Goal: Book appointment/travel/reservation

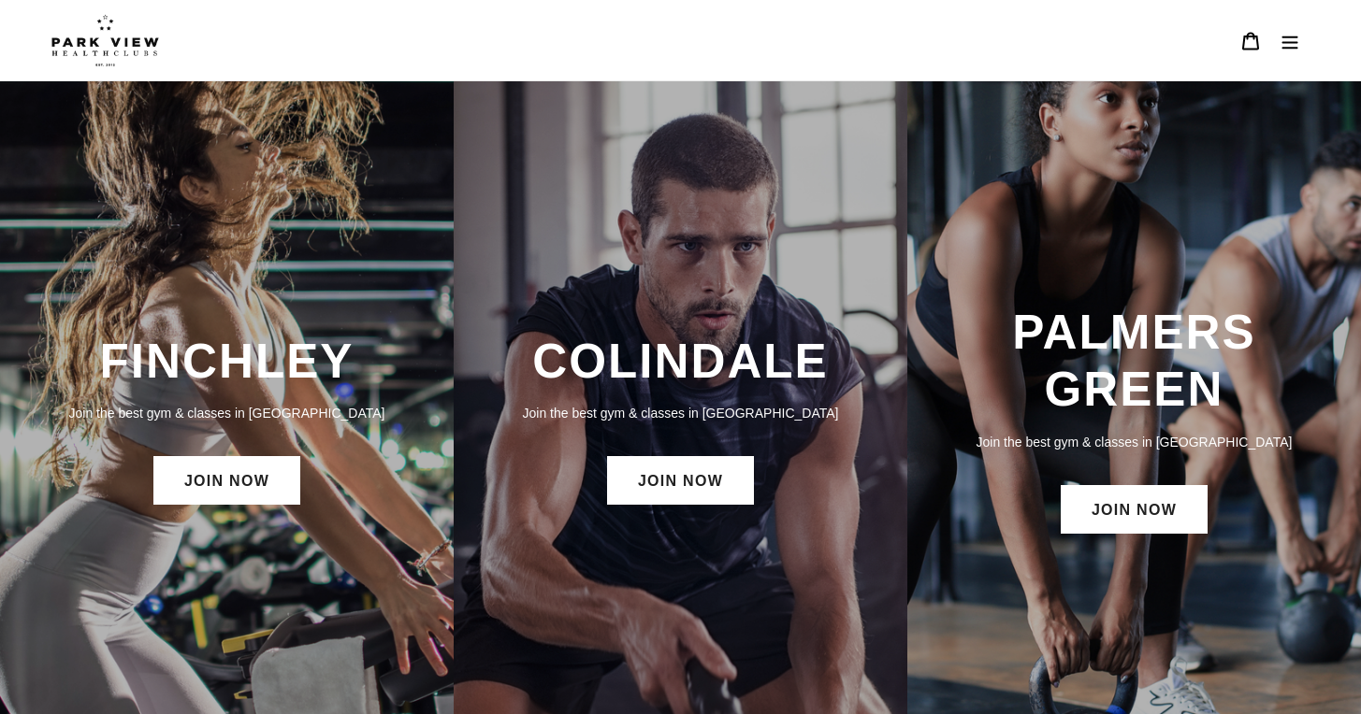
click at [642, 508] on div "COLINDALE Join the best gym & classes in [GEOGRAPHIC_DATA] JOIN NOW" at bounding box center [681, 421] width 454 height 195
click at [663, 485] on link "JOIN NOW" at bounding box center [680, 480] width 147 height 49
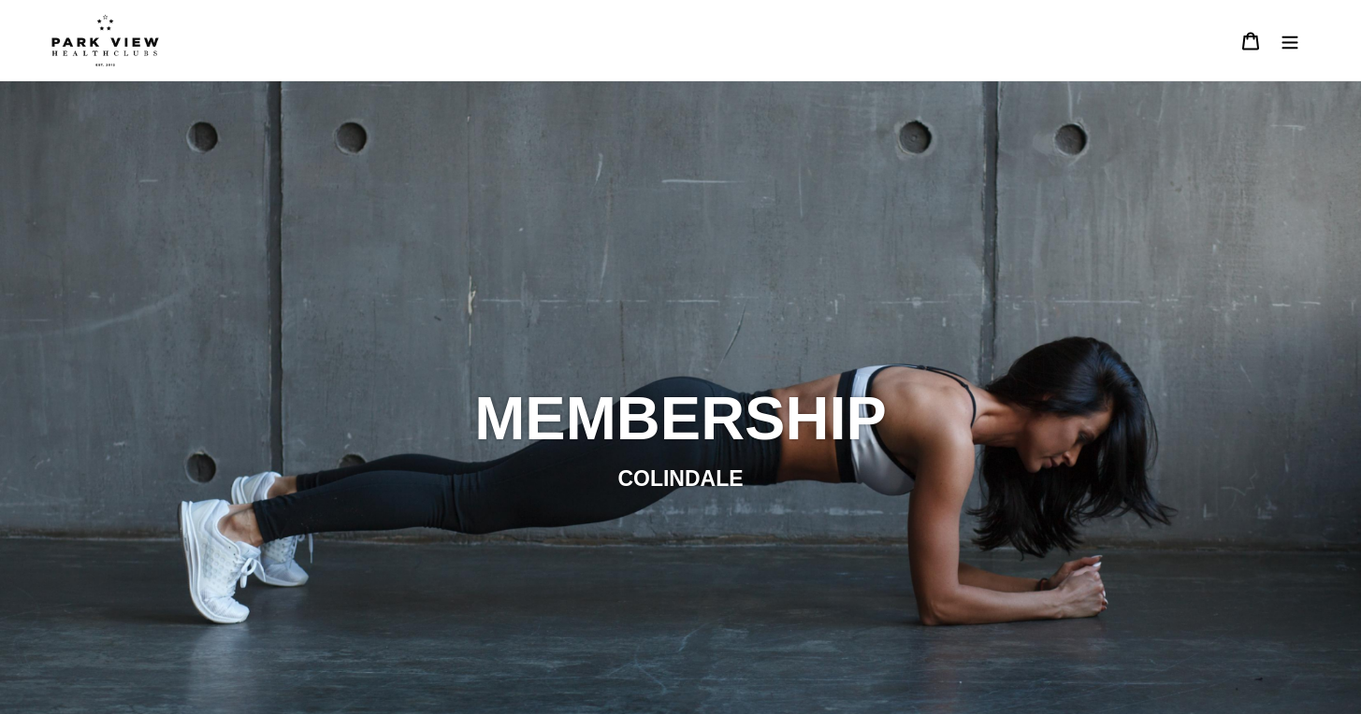
click at [1285, 48] on icon "Menu" at bounding box center [1290, 42] width 16 height 13
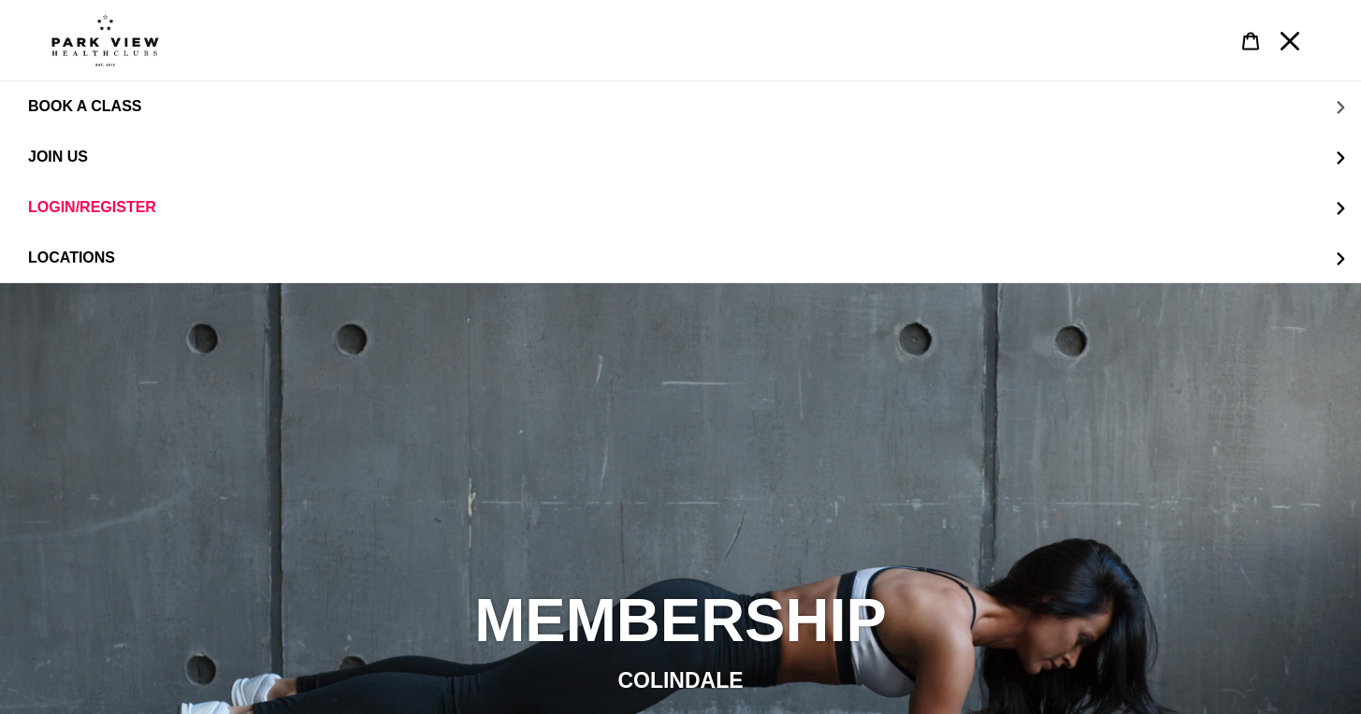
click at [194, 110] on button "BOOK A CLASS" at bounding box center [680, 106] width 1361 height 50
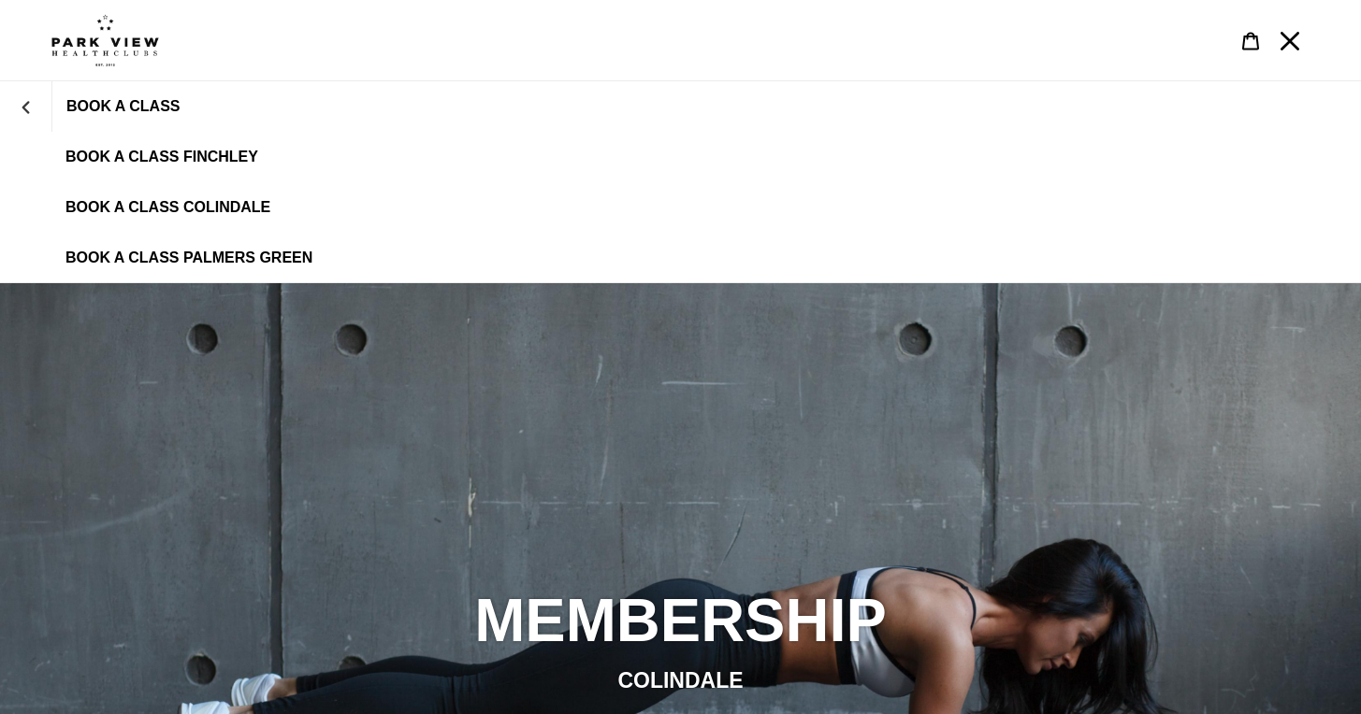
click at [206, 204] on span "BOOK A CLASS COLINDALE" at bounding box center [167, 207] width 205 height 17
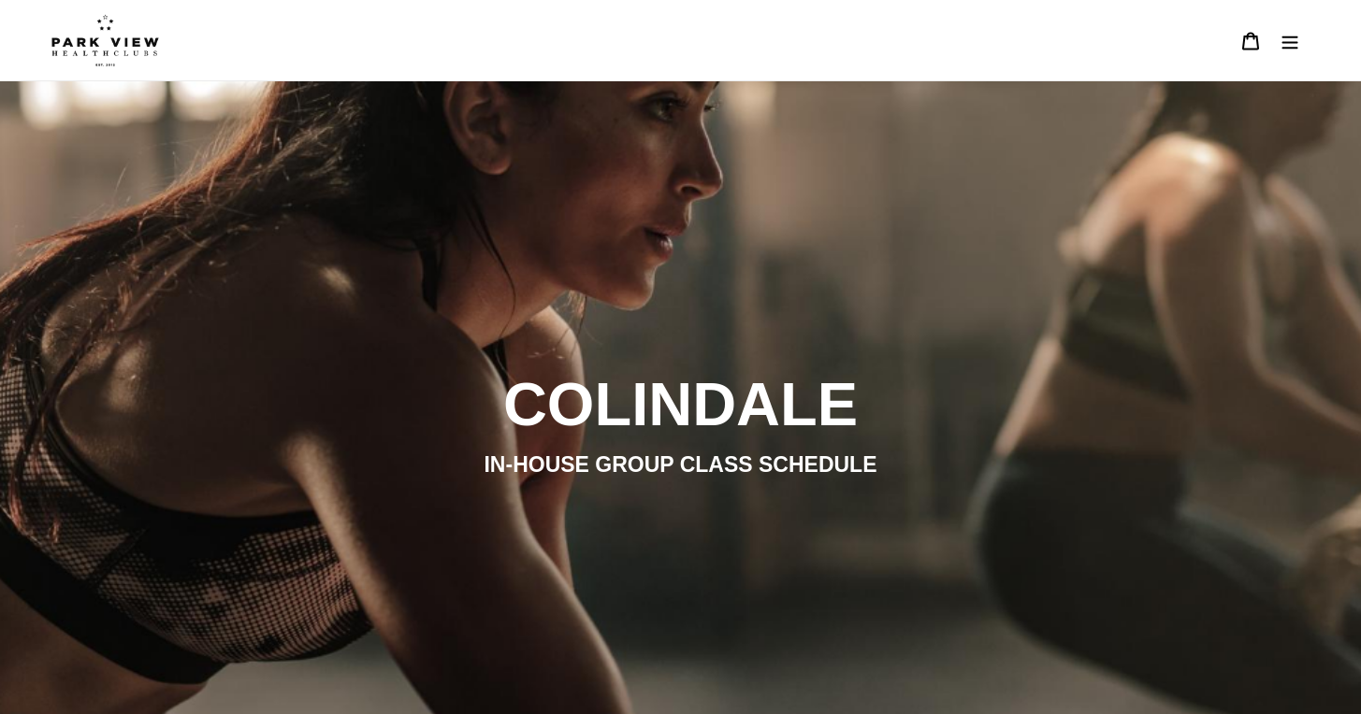
click at [82, 49] on img at bounding box center [105, 40] width 108 height 52
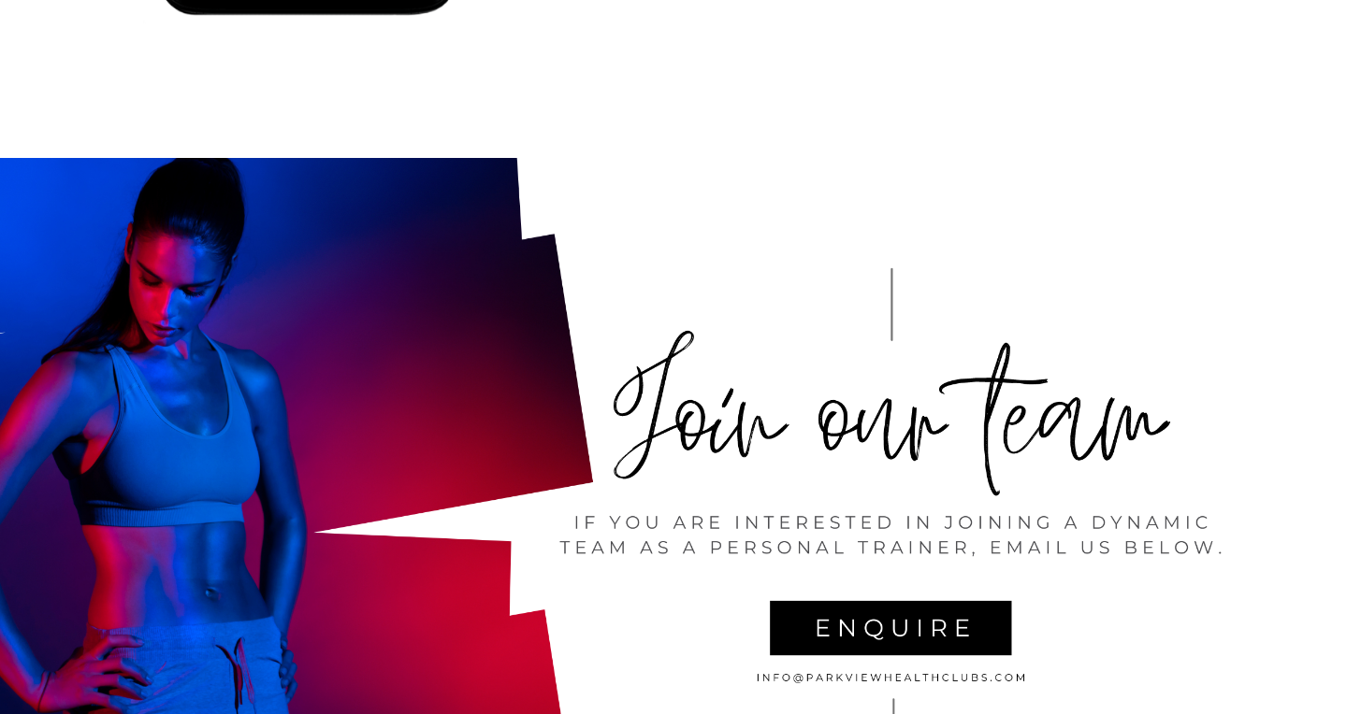
scroll to position [2485, 0]
